Goal: Use online tool/utility: Utilize a website feature to perform a specific function

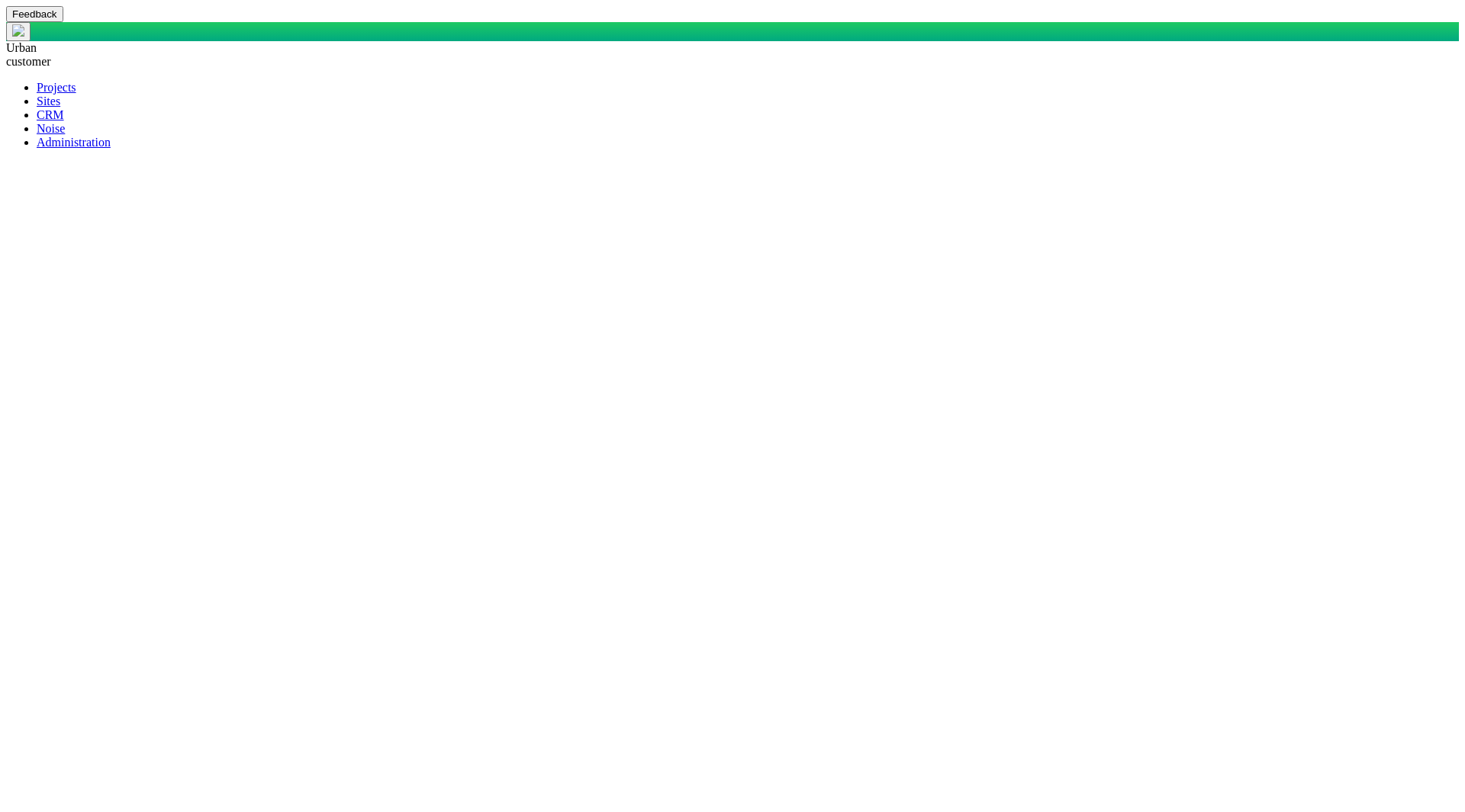
click at [36, 135] on span at bounding box center [36, 128] width 0 height 13
click at [36, 121] on span at bounding box center [36, 115] width 0 height 13
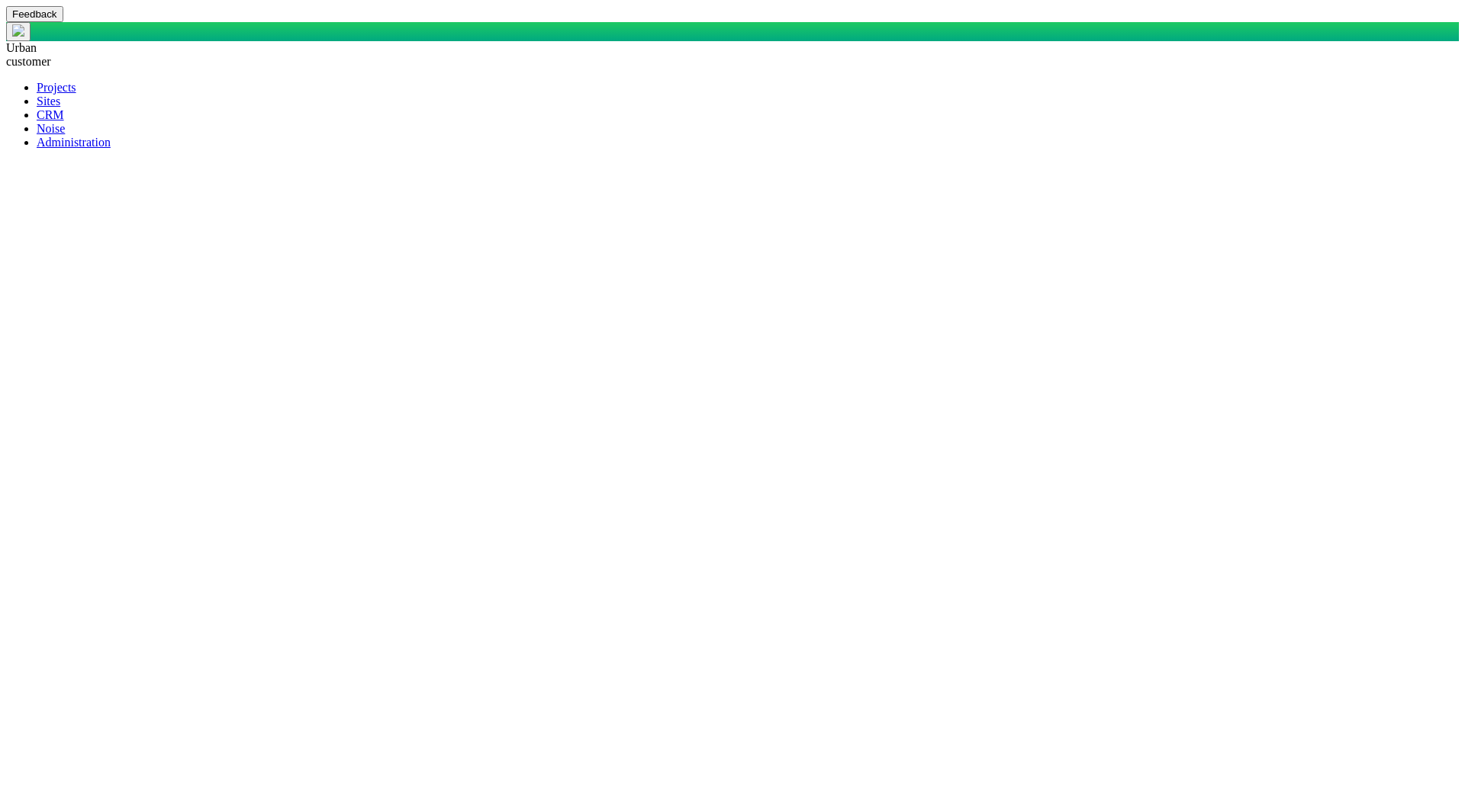
checkbox input "true"
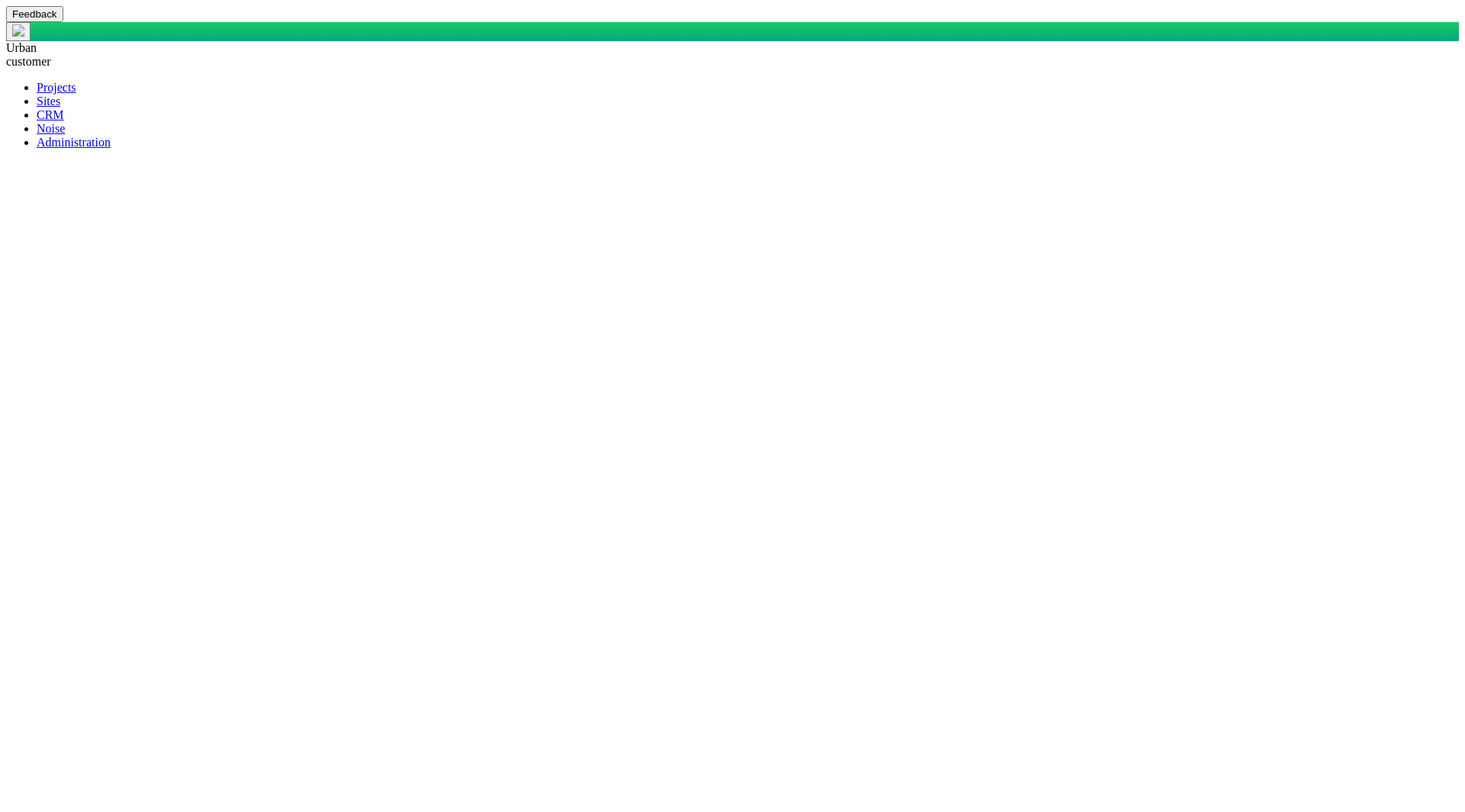
checkbox input "true"
drag, startPoint x: 568, startPoint y: 421, endPoint x: 629, endPoint y: 435, distance: 62.6
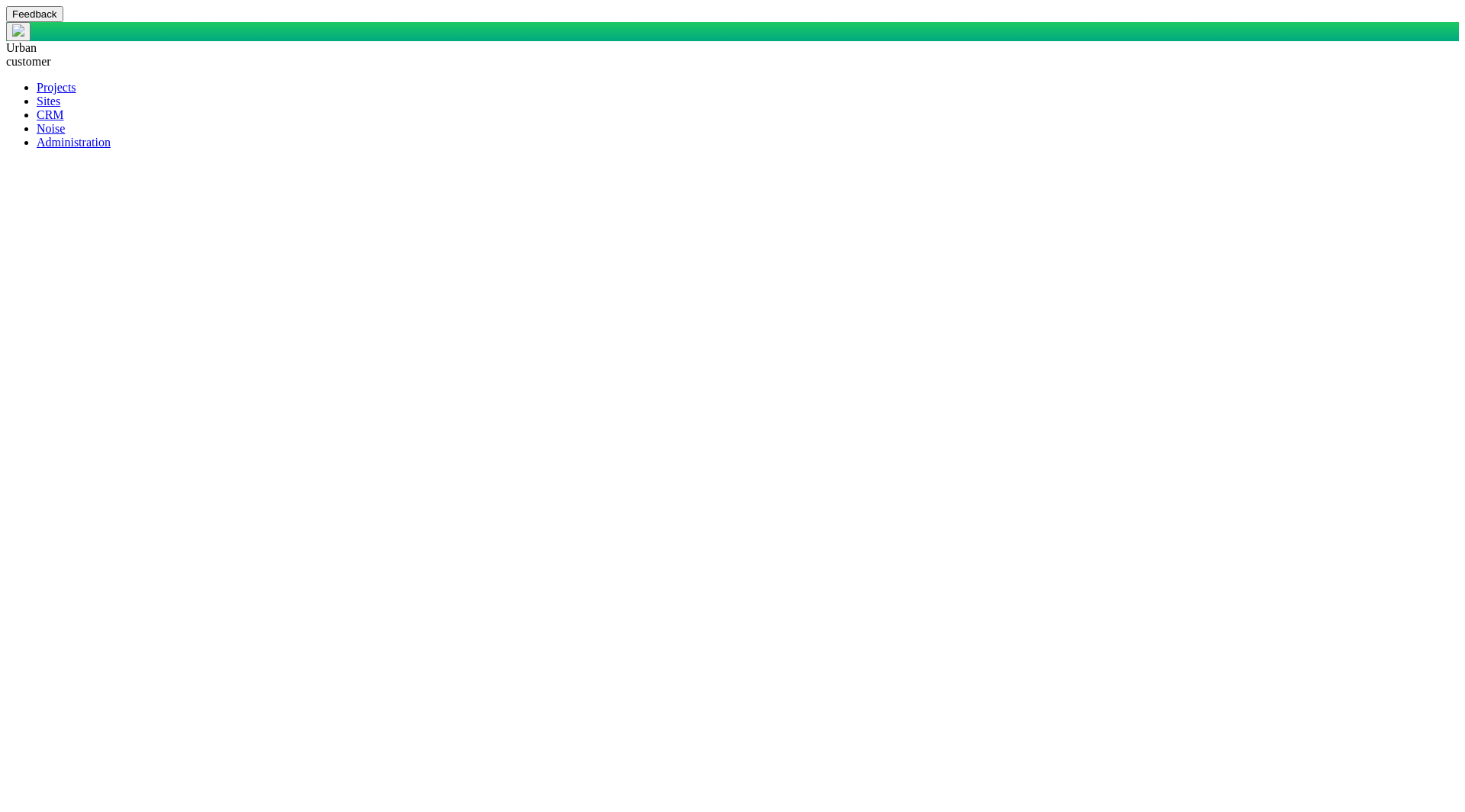
click at [36, 148] on span at bounding box center [36, 142] width 0 height 13
paste textarea "SELECT DisplayName AS DisplayASDFName, CASE WHEN StakeholderOrOrganization = 'S…"
type textarea "x"
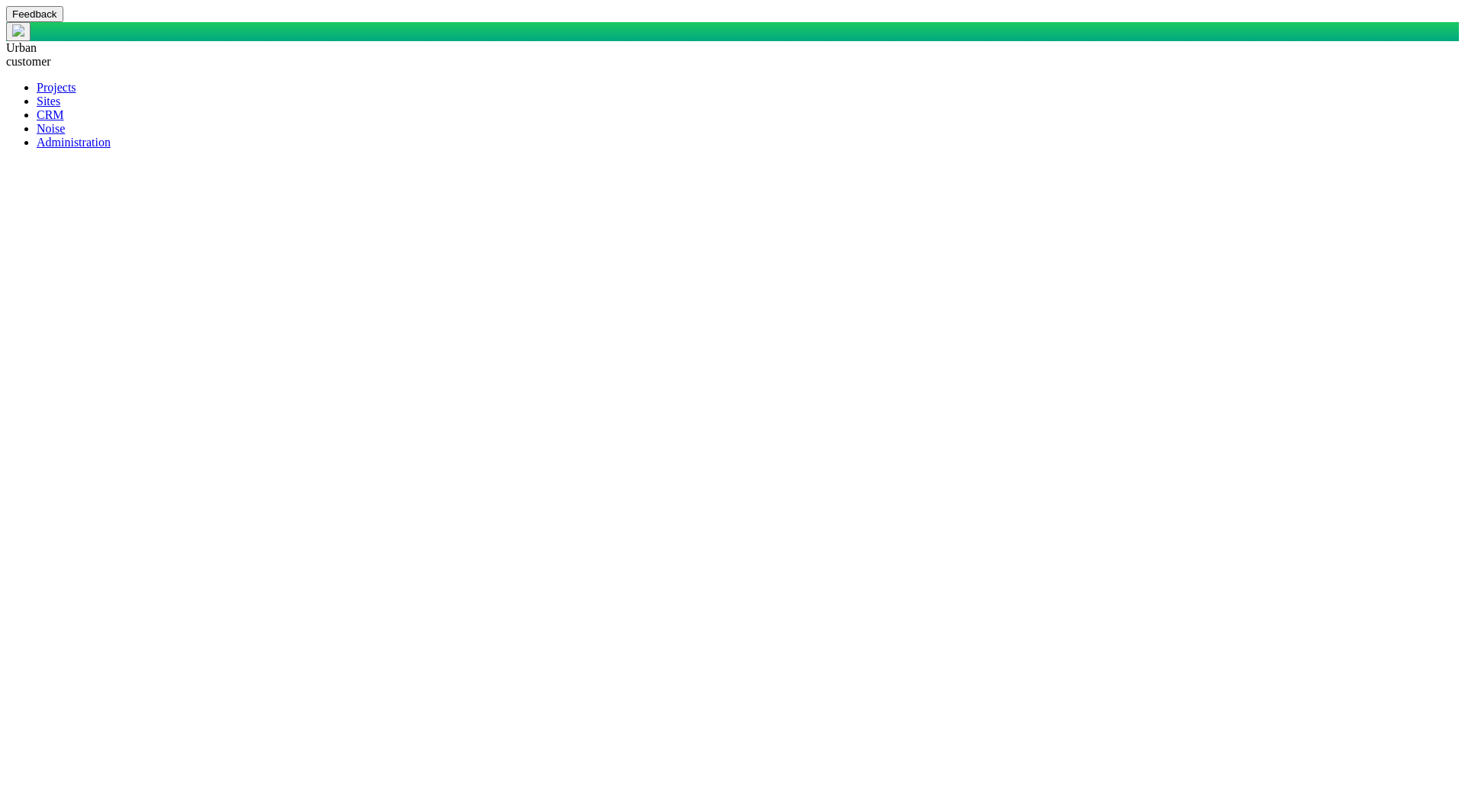
type textarea "SELECT DisplayName AS DisplayASDFName, CASE WHEN StakeholderOrOrganization = 'S…"
type textarea "x"
type textarea "SELECT DisplayName AS DisplayASDFName, CASE WHEN StakeholderOrOrganization = 'S…"
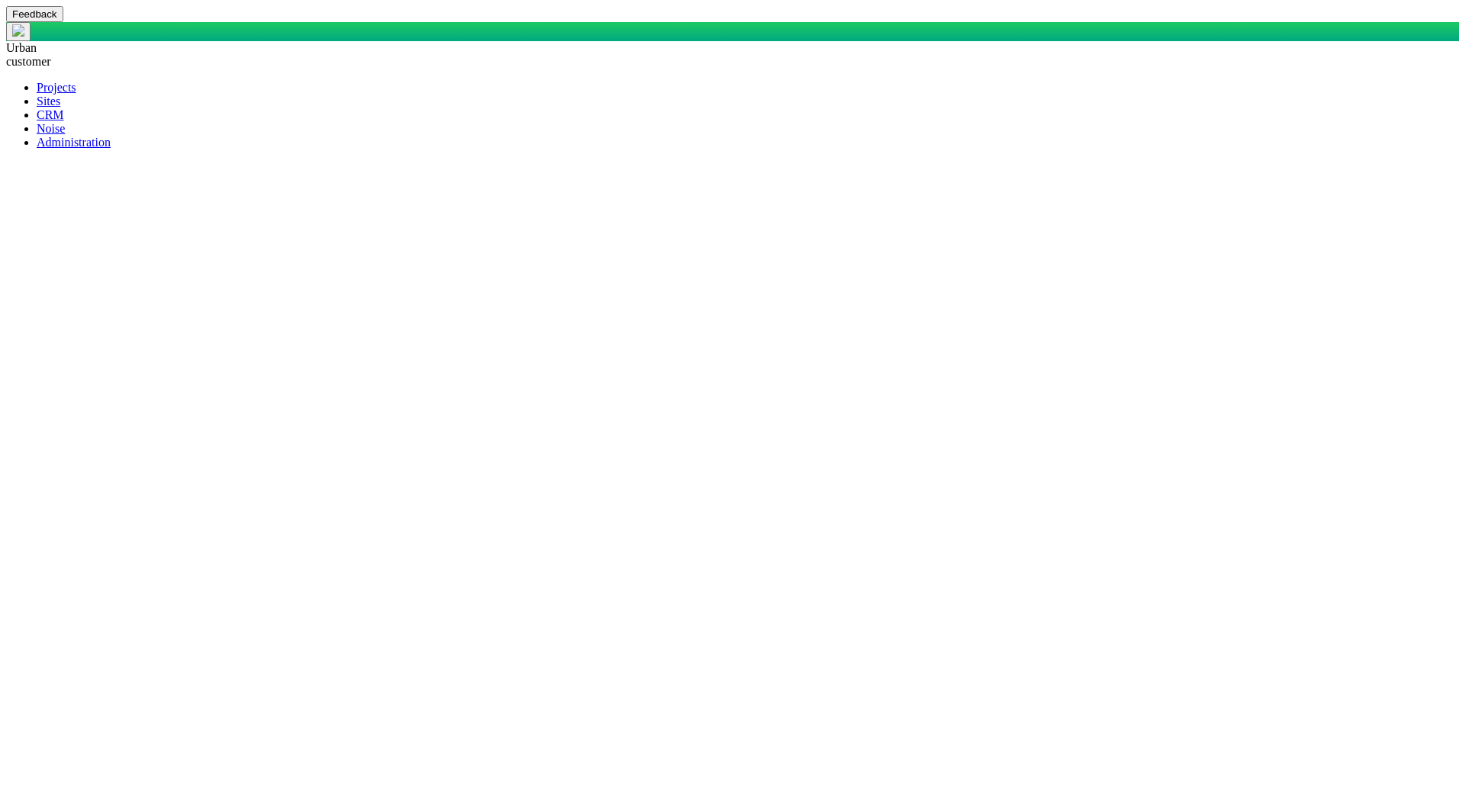
type textarea "x"
type textarea "SELECT DisplayName AS DisplayASDFName, CASE WHEN StakeholderOrOrganization = 'S…"
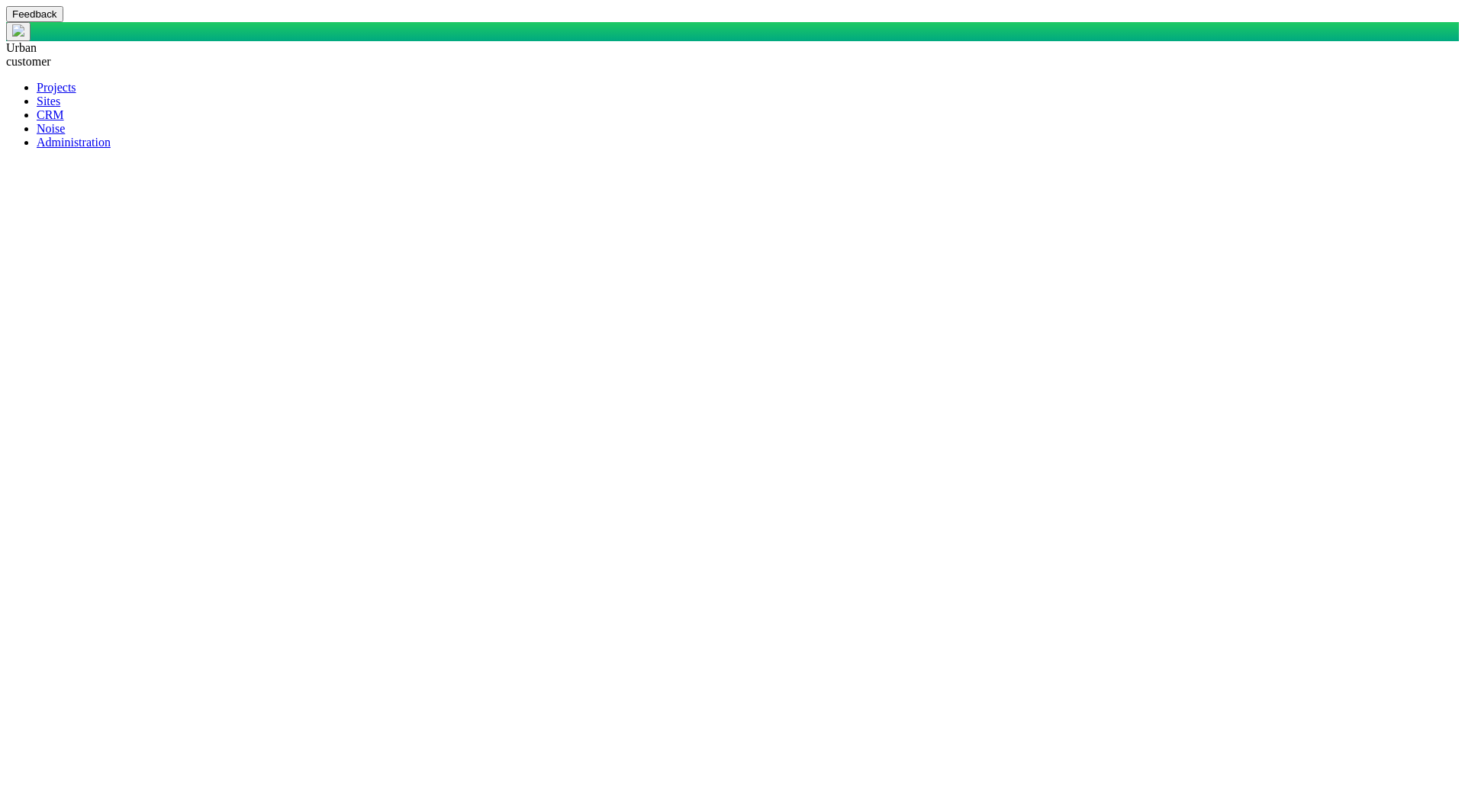
type textarea "x"
type textarea "SELECT DisplayName AS DisplayASDFName, CASE WHEN StakeholderOrOrganization = 'S…"
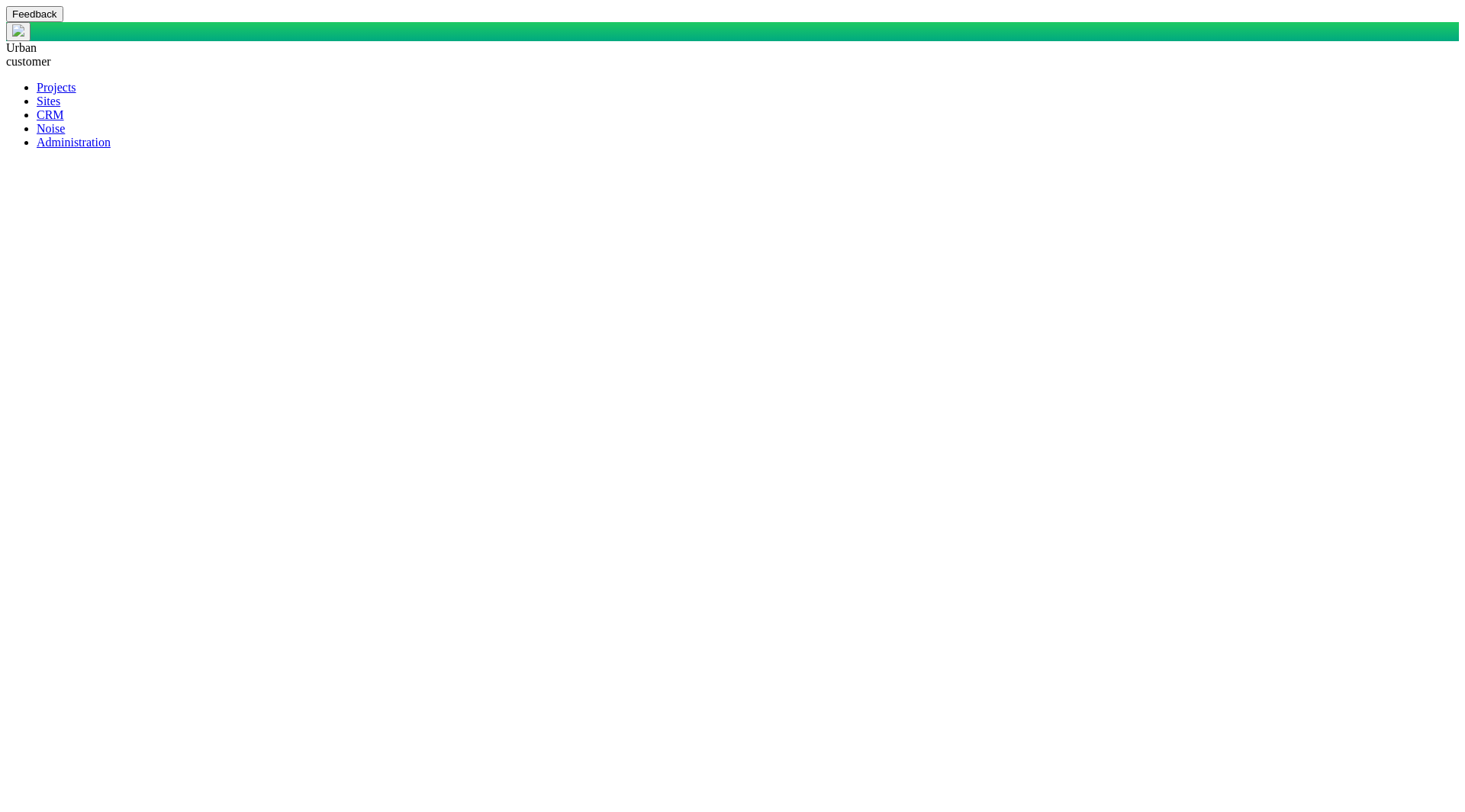
type textarea "x"
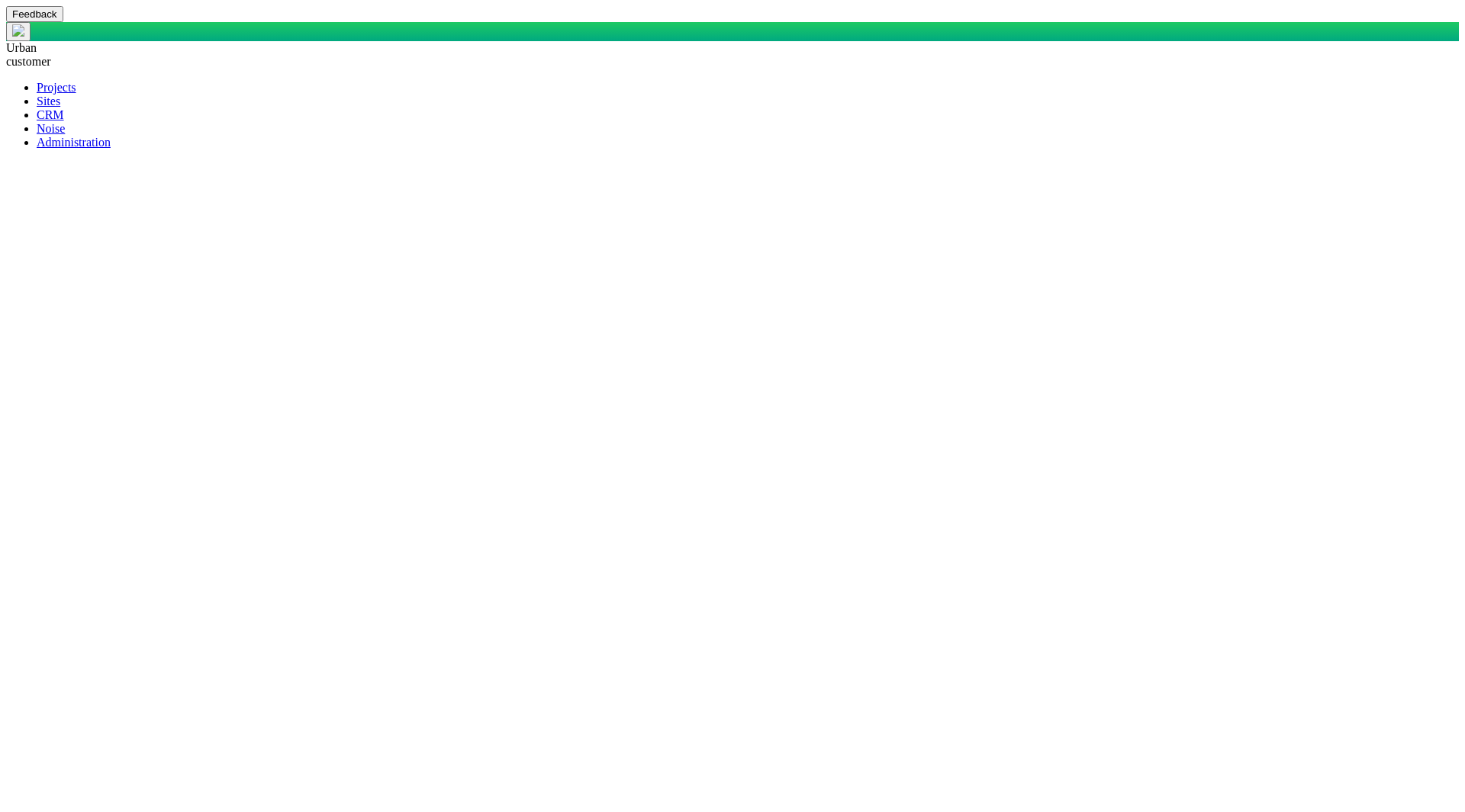
type textarea "SELECT DisplayName AS DisplayASDFName, CASE WHEN StakeholderOrOrganization = 'S…"
type textarea "x"
type textarea "SELECT DisplayName AS DisplayASDFName, CASE WHEN StakeholderOrOrganization = 'S…"
type textarea "x"
type textarea "SELECT DisplayName AS DisplayASDFName, CASE WHEN StakeholderOrOrganization = 'S…"
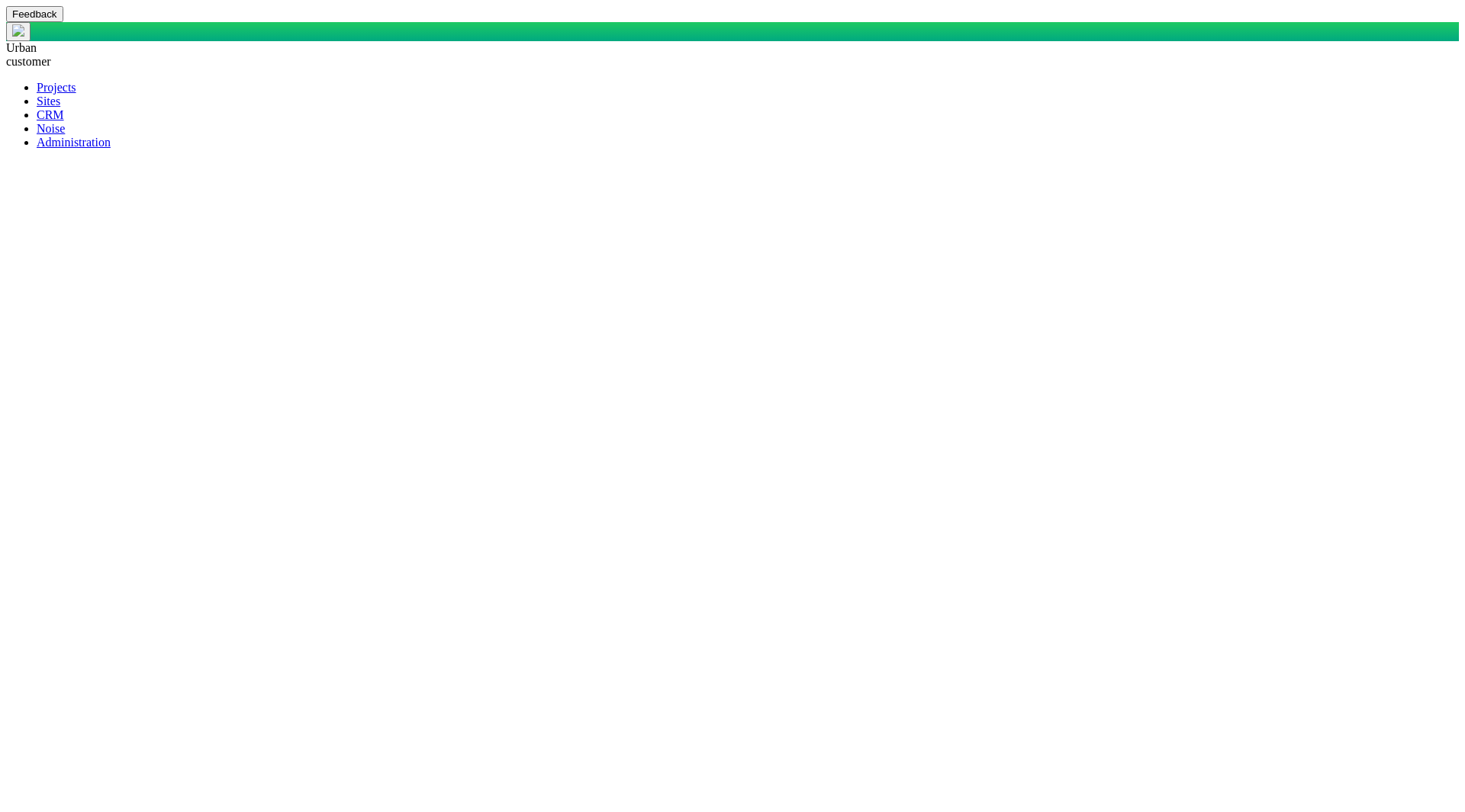
type textarea "x"
type textarea "SELECT DisplayName AS DisplayASDFName, CASE WHEN StakeholderOrOrganization = 'S…"
type textarea "x"
